Goal: Submit feedback/report problem

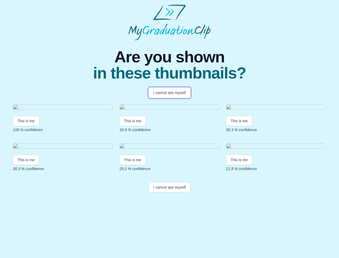
click at [170, 93] on button "I cannot see myself" at bounding box center [170, 93] width 42 height 10
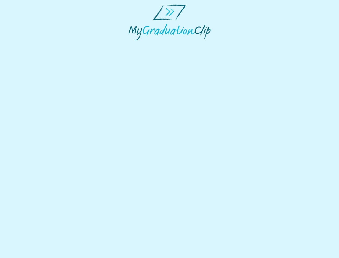
click at [26, 45] on html at bounding box center [169, 22] width 339 height 45
click at [134, 45] on html at bounding box center [169, 22] width 339 height 45
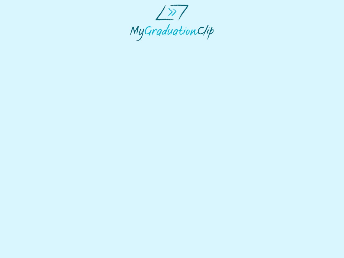
click at [241, 45] on html at bounding box center [172, 22] width 344 height 45
click at [26, 45] on html at bounding box center [172, 22] width 344 height 45
click at [134, 45] on html at bounding box center [172, 22] width 344 height 45
click at [241, 45] on html at bounding box center [172, 22] width 344 height 45
